Goal: Task Accomplishment & Management: Use online tool/utility

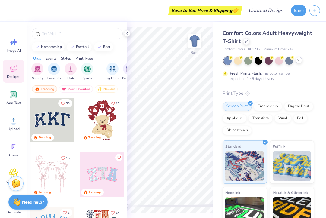
click at [299, 60] on icon at bounding box center [298, 60] width 5 height 5
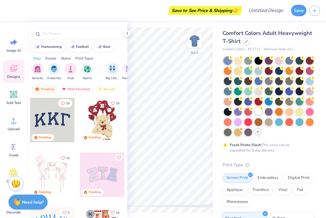
click at [260, 110] on icon at bounding box center [261, 108] width 4 height 4
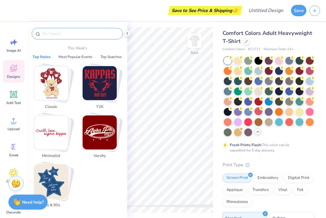
click at [95, 33] on input "text" at bounding box center [80, 34] width 77 height 6
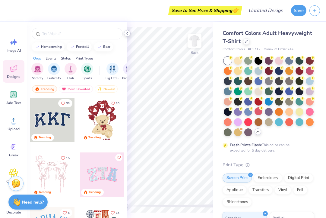
click at [129, 35] on icon at bounding box center [127, 33] width 5 height 5
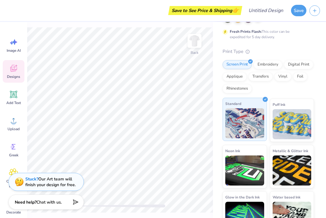
scroll to position [130, 0]
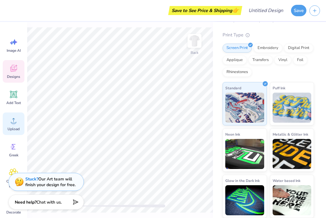
click at [10, 123] on icon at bounding box center [13, 120] width 9 height 9
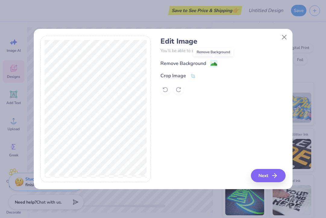
click at [212, 66] on image at bounding box center [213, 64] width 7 height 7
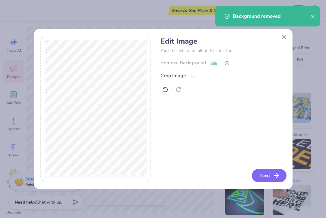
click at [266, 179] on button "Next" at bounding box center [269, 175] width 35 height 13
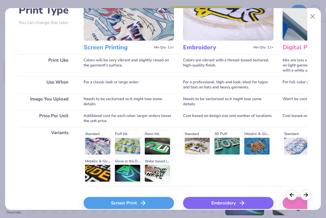
scroll to position [82, 0]
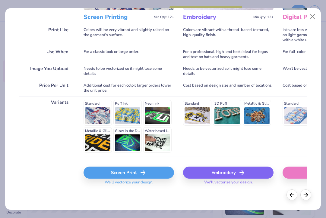
click at [155, 170] on div "Screen Print" at bounding box center [128, 173] width 90 height 12
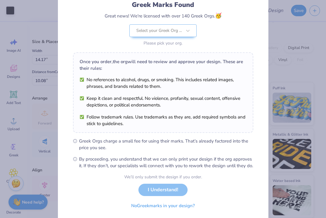
scroll to position [64, 0]
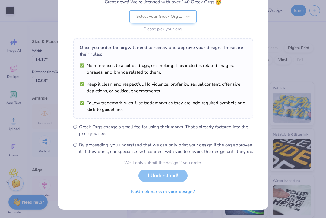
click at [171, 177] on div "We’ll only submit the design if you order. I Understand! No Greek marks in your…" at bounding box center [163, 179] width 78 height 38
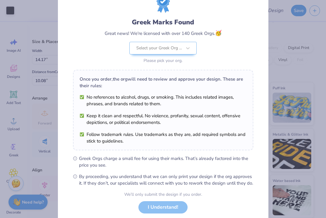
scroll to position [11, 0]
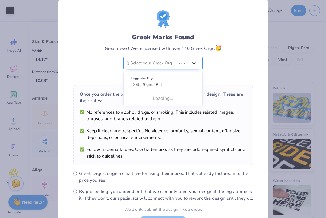
click at [187, 61] on div at bounding box center [187, 63] width 23 height 12
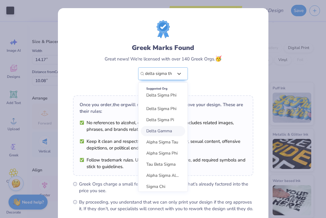
type input "delta sigma th"
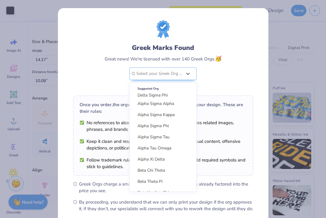
scroll to position [248, 0]
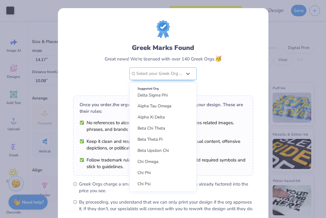
click at [225, 55] on div "Greek Marks Found Great news! We're licensed with over 140 Greek Orgs. 🥳 option…" at bounding box center [163, 55] width 180 height 70
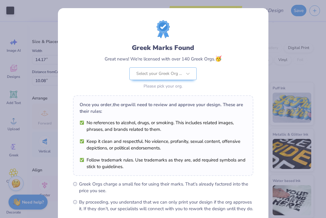
scroll to position [64, 0]
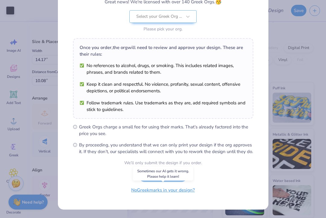
click at [159, 191] on button "No Greek marks in your design?" at bounding box center [163, 190] width 74 height 12
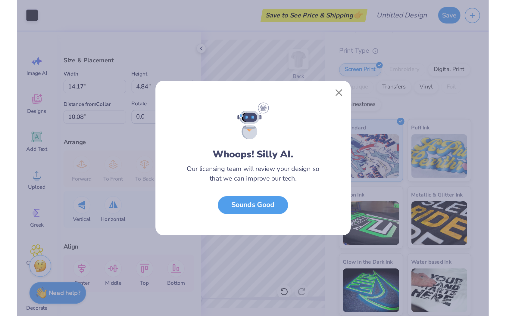
scroll to position [0, 0]
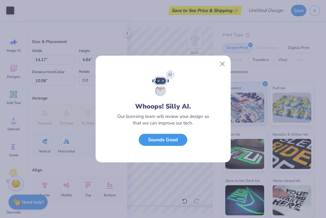
click at [180, 142] on button "Sounds Good" at bounding box center [163, 140] width 49 height 12
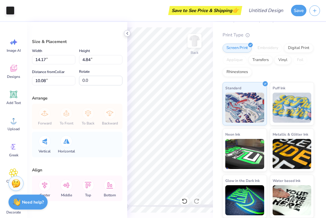
click at [127, 34] on icon at bounding box center [127, 33] width 5 height 5
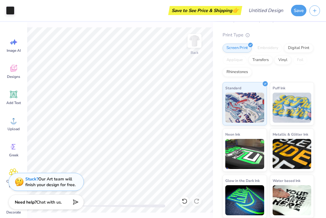
type input "10.88"
type input "3.71"
type input "11.21"
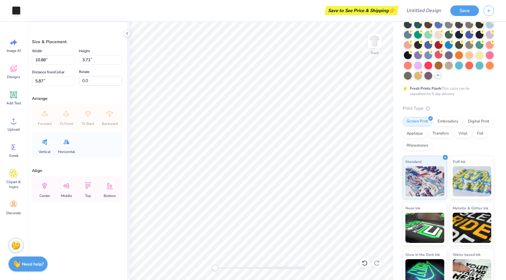
scroll to position [69, 0]
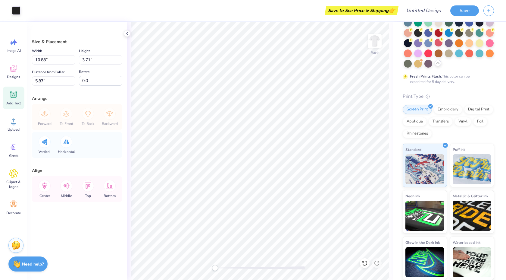
click at [16, 97] on icon at bounding box center [13, 94] width 9 height 9
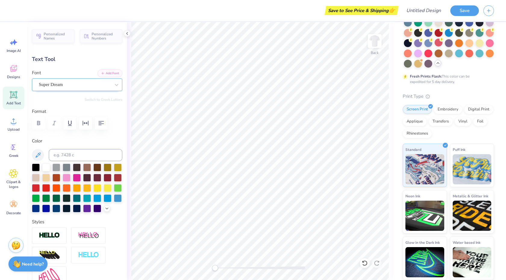
click at [108, 81] on div at bounding box center [75, 84] width 72 height 8
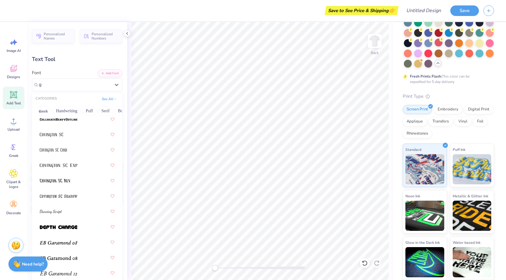
scroll to position [0, 0]
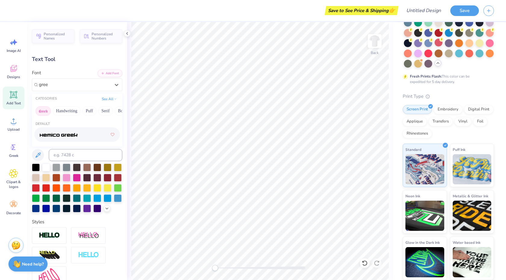
click at [50, 111] on button "Greek" at bounding box center [43, 111] width 15 height 10
type input "gree"
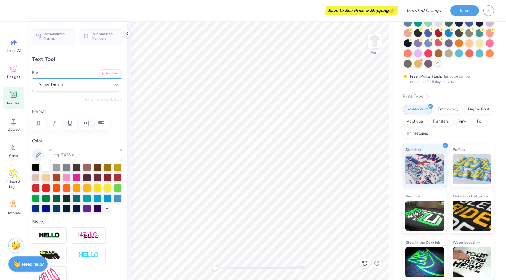
click at [111, 85] on div at bounding box center [116, 84] width 11 height 11
type input "greek"
click at [43, 111] on button "Greek" at bounding box center [43, 111] width 15 height 10
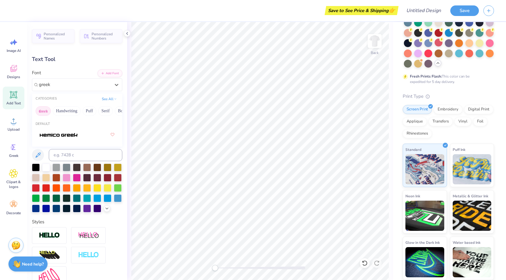
click at [43, 111] on button "Greek" at bounding box center [43, 111] width 15 height 10
click at [45, 111] on button "Greek" at bounding box center [43, 111] width 15 height 10
click at [56, 135] on img at bounding box center [59, 135] width 38 height 4
type textarea "T"
click at [37, 165] on div at bounding box center [36, 167] width 8 height 8
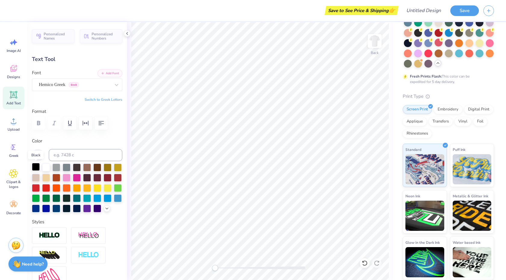
type textarea "b"
type textarea "Brother"
click at [82, 86] on div "Hemico Greek Greek" at bounding box center [74, 84] width 73 height 9
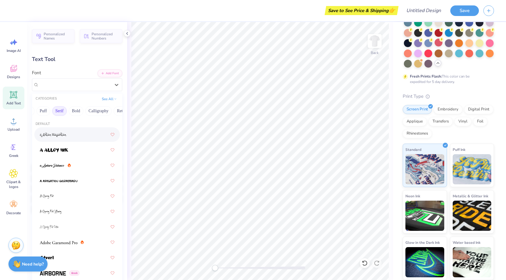
scroll to position [0, 47]
click at [97, 109] on button "Calligraphy" at bounding box center [97, 111] width 27 height 10
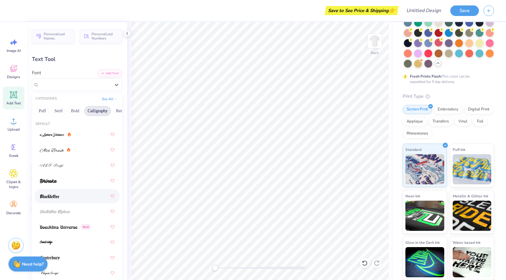
click at [63, 198] on div at bounding box center [77, 195] width 75 height 11
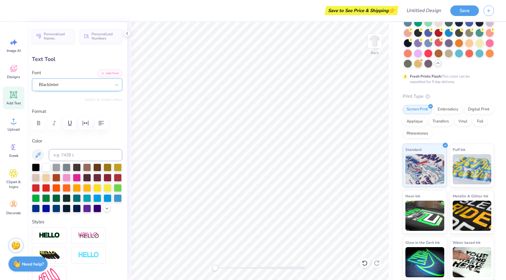
click at [76, 78] on div "Blackletter" at bounding box center [77, 84] width 90 height 13
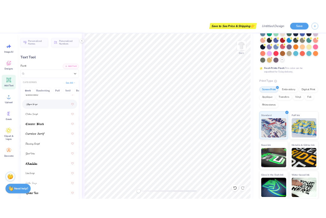
scroll to position [142, 0]
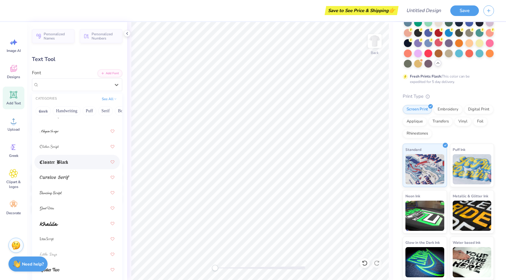
click at [85, 165] on div at bounding box center [77, 161] width 75 height 11
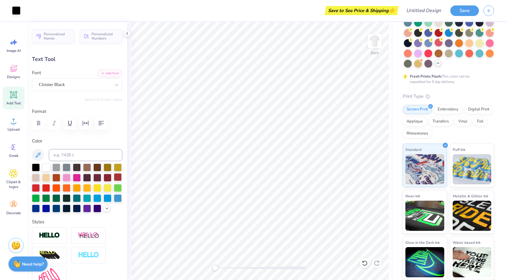
type input "6.77"
type input "1.89"
type input "10.61"
click at [325, 48] on img at bounding box center [375, 41] width 24 height 24
click at [13, 95] on icon at bounding box center [14, 95] width 6 height 6
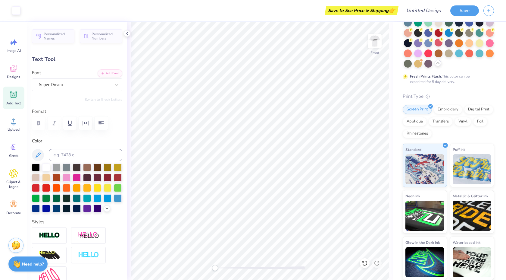
type input "5.69"
type input "1.65"
type input "12.93"
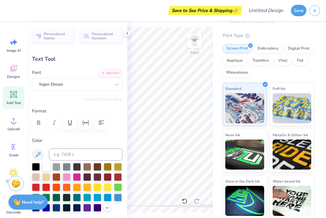
scroll to position [130, 0]
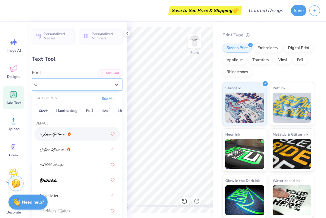
click at [83, 84] on div "Super Dream" at bounding box center [74, 84] width 73 height 9
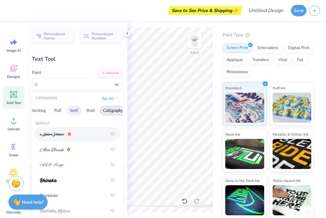
scroll to position [0, 63]
click at [87, 110] on button "Calligraphy" at bounding box center [82, 111] width 27 height 10
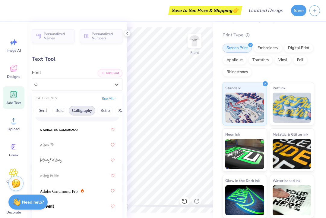
click at [82, 108] on button "Calligraphy" at bounding box center [82, 111] width 27 height 10
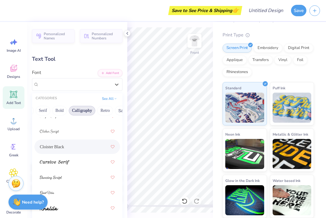
scroll to position [157, 0]
click at [77, 147] on div "Cloister Black" at bounding box center [77, 146] width 75 height 11
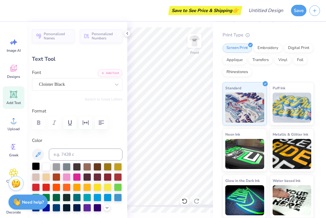
click at [37, 164] on div at bounding box center [36, 167] width 8 height 8
click at [57, 208] on div at bounding box center [56, 208] width 8 height 8
type textarea "T"
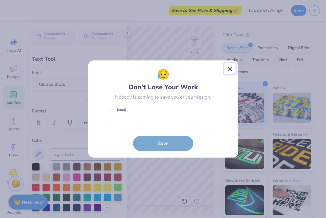
click at [228, 69] on button "Close" at bounding box center [229, 68] width 11 height 11
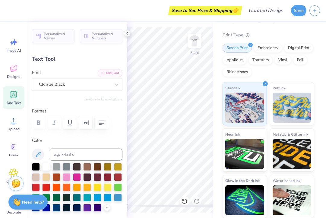
click at [17, 99] on div "Add Text" at bounding box center [14, 97] width 22 height 23
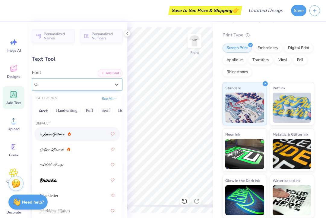
click at [92, 85] on div "Super Dream" at bounding box center [74, 84] width 73 height 9
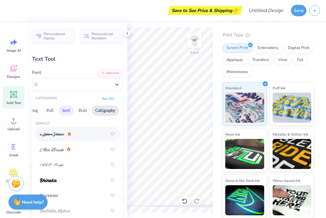
scroll to position [0, 43]
click at [100, 110] on button "Calligraphy" at bounding box center [101, 111] width 27 height 10
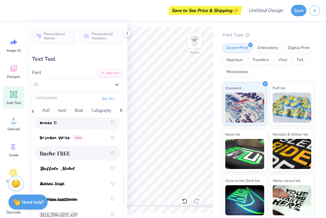
scroll to position [752, 0]
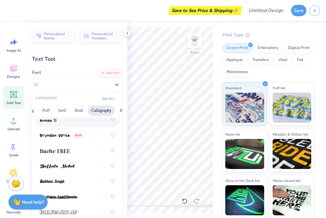
click at [108, 109] on button "Calligraphy" at bounding box center [101, 111] width 27 height 10
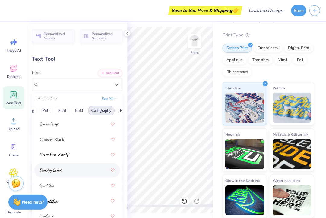
scroll to position [171, 0]
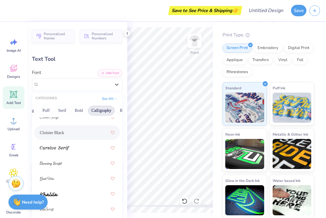
click at [81, 134] on div "Cloister Black" at bounding box center [77, 132] width 75 height 11
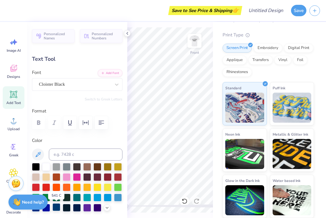
click at [55, 209] on div at bounding box center [56, 208] width 8 height 8
type textarea "DST Charity Bash"
type input "14.53"
type input "1.56"
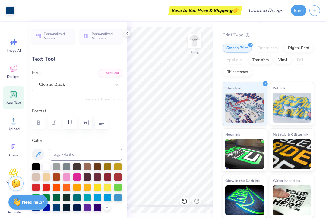
type input "12.97"
click at [212, 99] on div "Save to See Price & Shipping 👉 Design Title Save Image AI Designs Add Text Uplo…" at bounding box center [163, 109] width 326 height 218
type input "10.66"
type input "1.14"
type input "10.16"
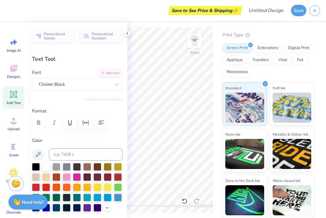
scroll to position [1, 1]
type textarea "DST Charity Bash [DATE] [US_STATE]"
click at [91, 82] on div "Cloister Black" at bounding box center [74, 84] width 73 height 9
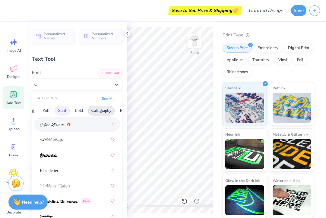
scroll to position [0, 47]
click at [97, 112] on button "Calligraphy" at bounding box center [97, 111] width 27 height 10
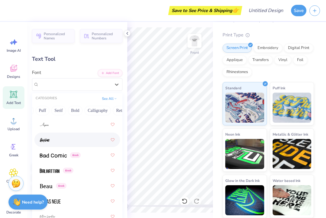
scroll to position [345, 0]
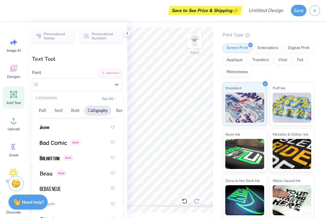
click at [93, 110] on button "Calligraphy" at bounding box center [97, 111] width 27 height 10
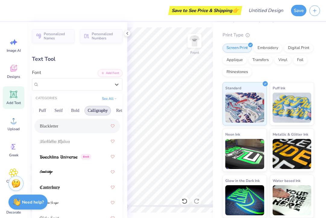
scroll to position [70, 0]
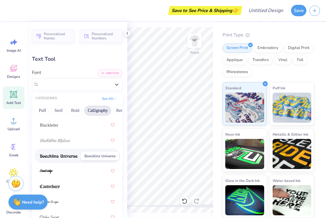
click at [69, 154] on img at bounding box center [59, 156] width 38 height 4
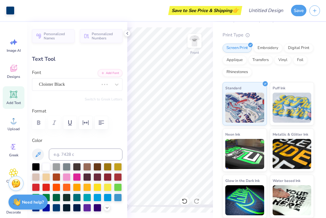
type input "10.74"
type input "4.41"
type input "8.52"
type input "11.51"
type input "4.26"
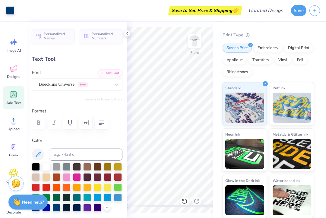
type input "8.59"
click at [100, 124] on icon "button" at bounding box center [101, 123] width 5 height 4
click at [80, 86] on div "Boecklins Universe Greek" at bounding box center [74, 84] width 73 height 9
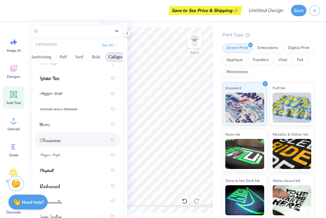
scroll to position [64, 0]
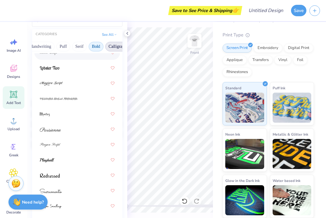
click at [93, 49] on button "Bold" at bounding box center [96, 47] width 15 height 10
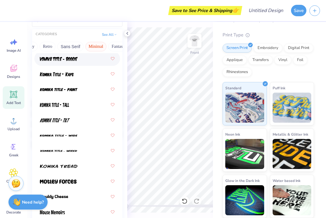
scroll to position [0, 128]
click at [86, 46] on button "Minimal" at bounding box center [87, 47] width 21 height 10
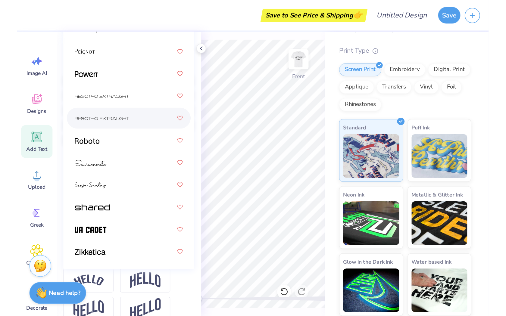
scroll to position [113, 0]
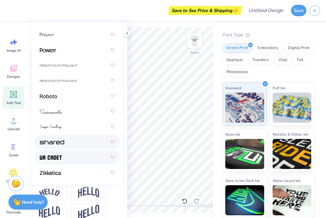
click at [70, 151] on div at bounding box center [77, 157] width 86 height 14
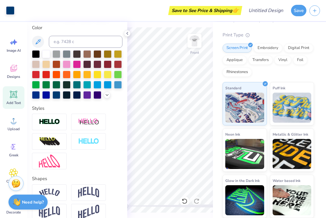
click at [127, 33] on icon at bounding box center [127, 33] width 5 height 5
type input "11.38"
type input "4.35"
type input "9.14"
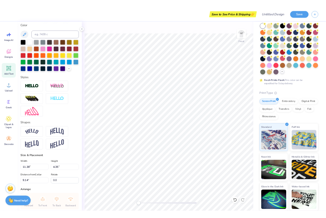
scroll to position [69, 0]
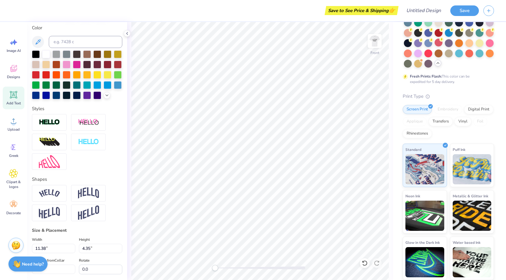
type input "12.82"
type input "4.90"
type input "8.41"
click at [325, 42] on img at bounding box center [375, 41] width 24 height 24
type input "12.61"
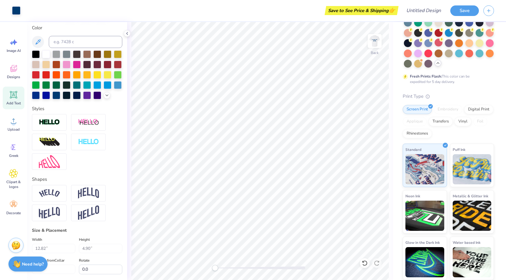
type input "4.82"
type input "7.21"
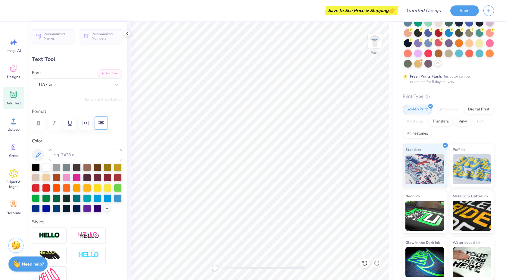
scroll to position [0, 0]
